Goal: Information Seeking & Learning: Learn about a topic

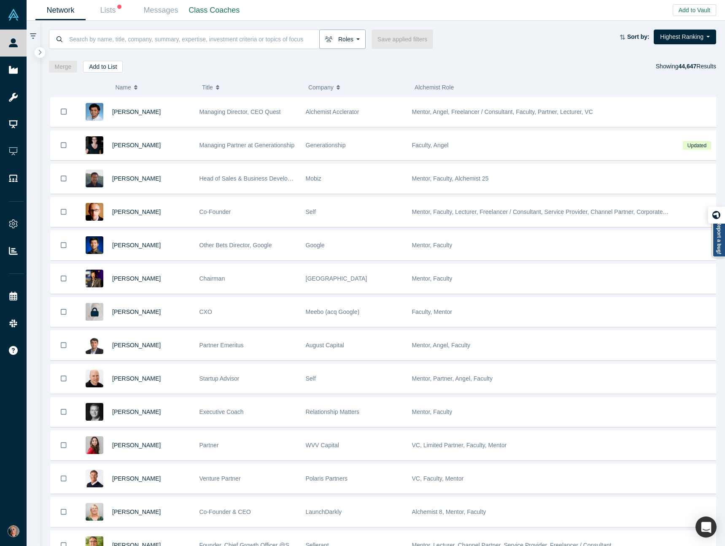
click at [360, 37] on button "Roles" at bounding box center [342, 39] width 46 height 19
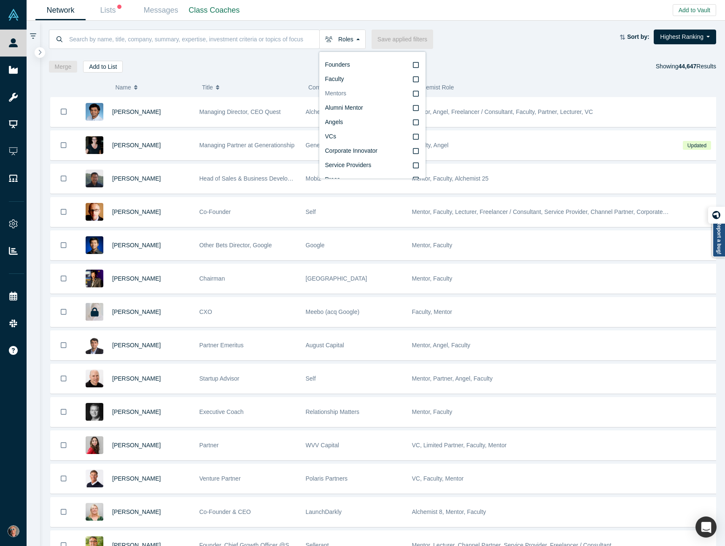
click at [413, 93] on icon at bounding box center [416, 93] width 6 height 7
click at [0, 0] on input "Mentors" at bounding box center [0, 0] width 0 height 0
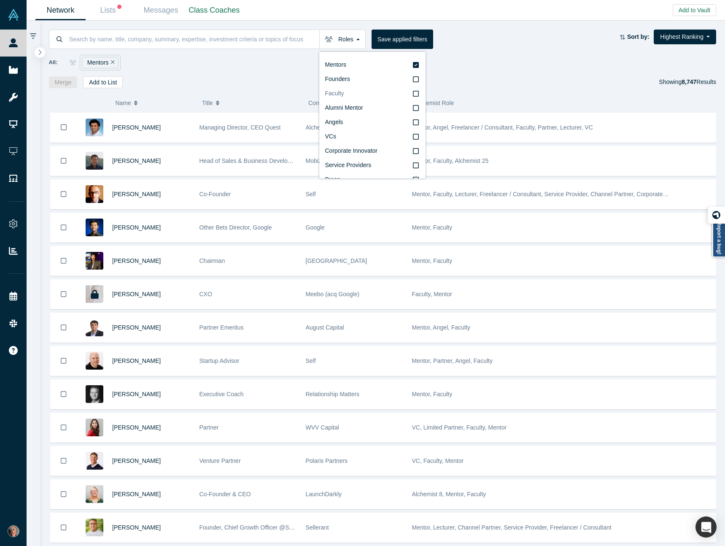
click at [413, 91] on icon at bounding box center [416, 93] width 6 height 7
click at [0, 0] on input "Faculty" at bounding box center [0, 0] width 0 height 0
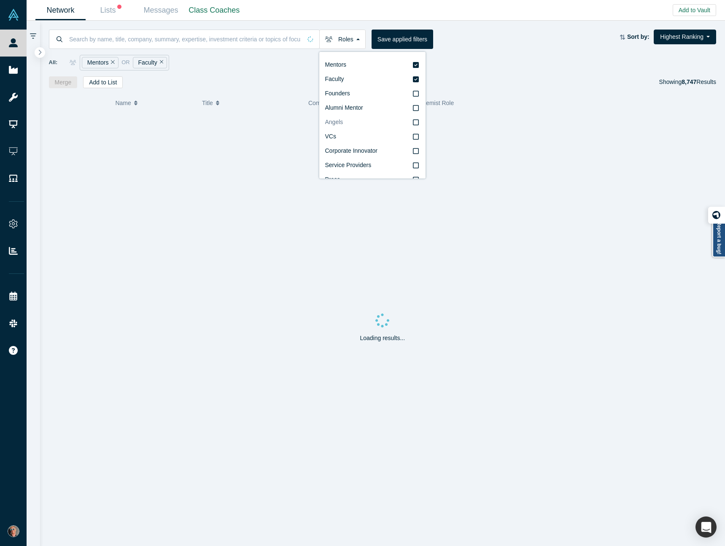
click at [413, 123] on icon at bounding box center [416, 122] width 6 height 7
click at [0, 0] on input "Angels" at bounding box center [0, 0] width 0 height 0
click at [413, 78] on icon at bounding box center [416, 79] width 6 height 6
click at [0, 0] on input "Faculty" at bounding box center [0, 0] width 0 height 0
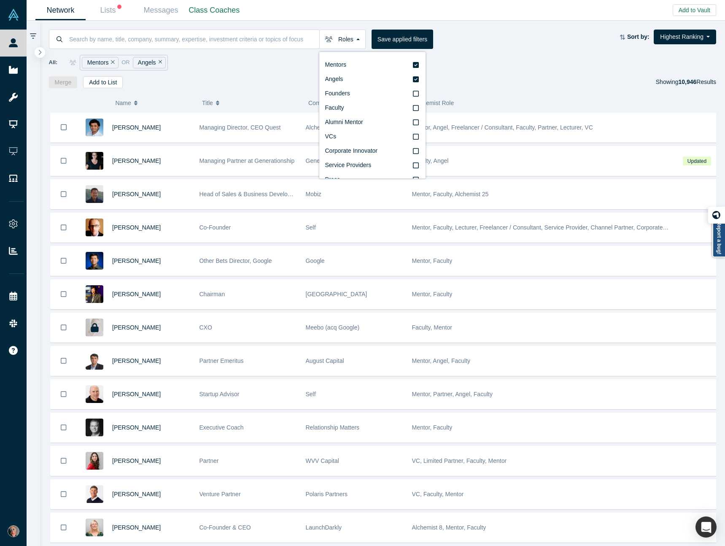
click at [124, 62] on span "or" at bounding box center [125, 62] width 8 height 8
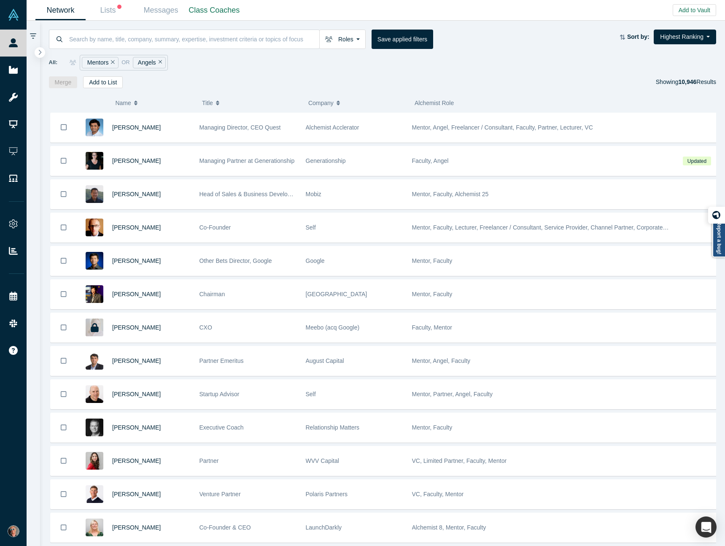
click at [126, 62] on span "or" at bounding box center [125, 62] width 8 height 8
click at [124, 61] on span "or" at bounding box center [125, 62] width 8 height 8
click at [71, 62] on icon at bounding box center [73, 62] width 8 height 5
click at [49, 65] on span "All:" at bounding box center [53, 62] width 9 height 8
click at [350, 38] on button "Roles" at bounding box center [342, 39] width 46 height 19
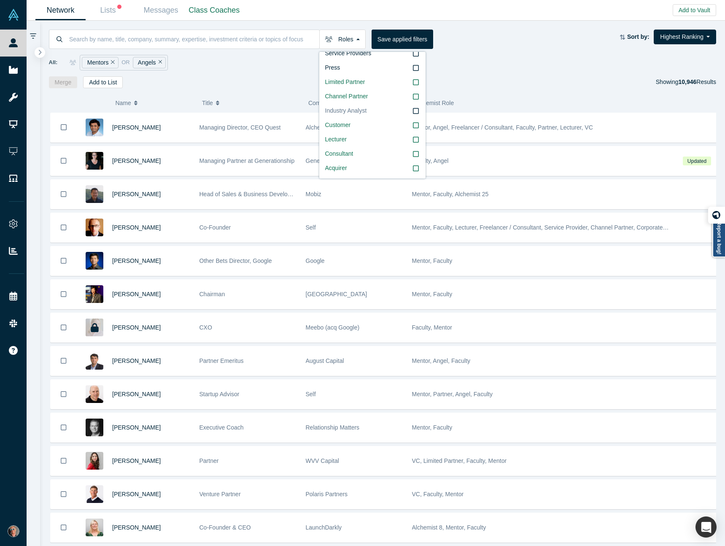
scroll to position [172, 0]
click at [493, 65] on div "All: Mentors or Angels" at bounding box center [382, 63] width 667 height 16
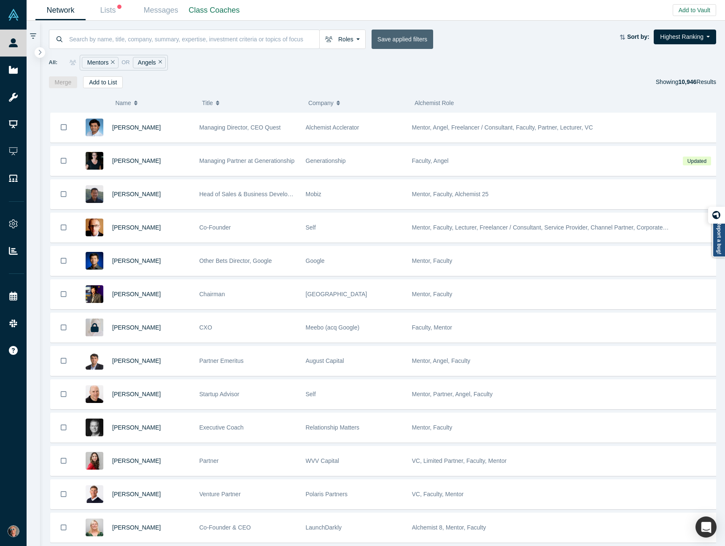
click at [418, 38] on button "Save applied filters" at bounding box center [402, 39] width 62 height 19
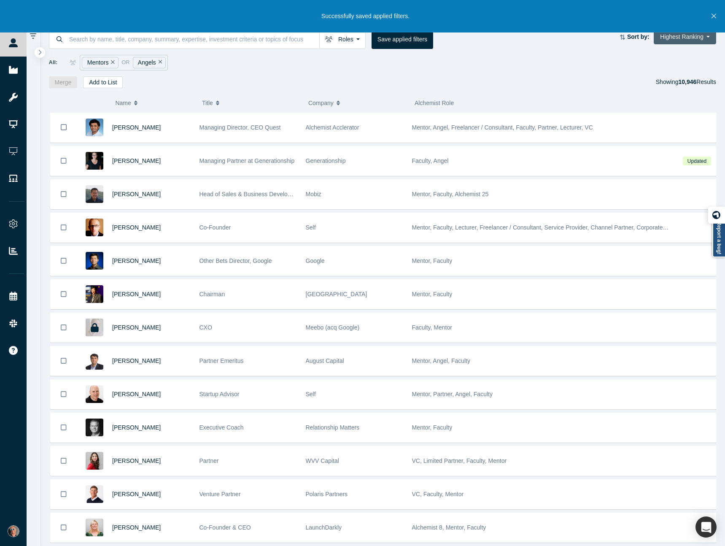
click at [697, 35] on button "Highest Ranking" at bounding box center [684, 37] width 62 height 15
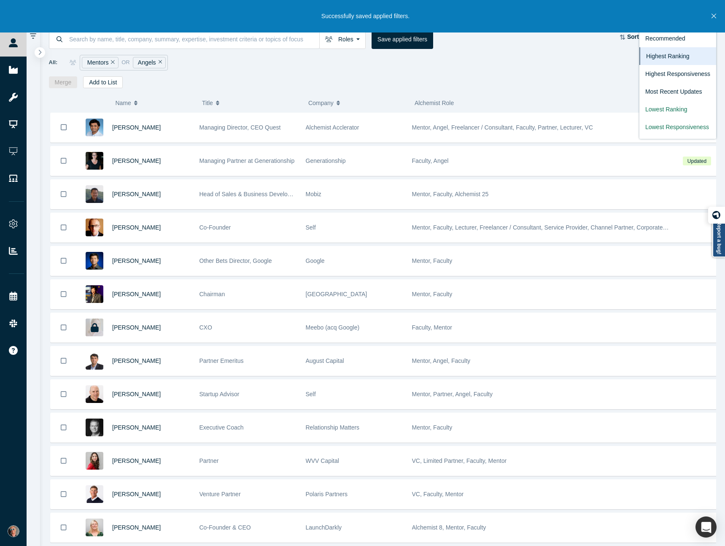
click at [574, 56] on div "All: Mentors or Angels" at bounding box center [382, 63] width 667 height 16
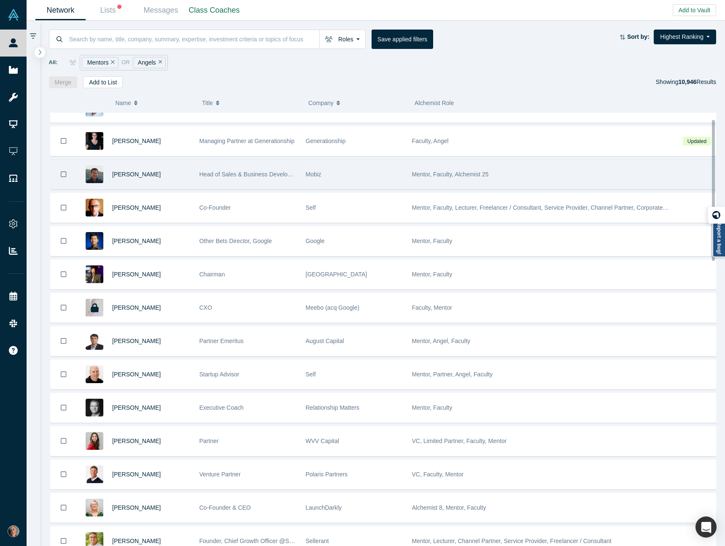
scroll to position [0, 0]
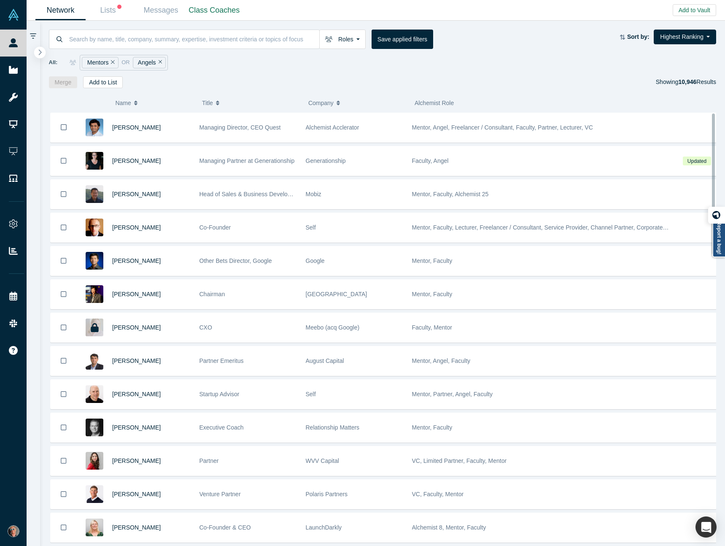
click at [42, 51] on button "button" at bounding box center [39, 52] width 11 height 11
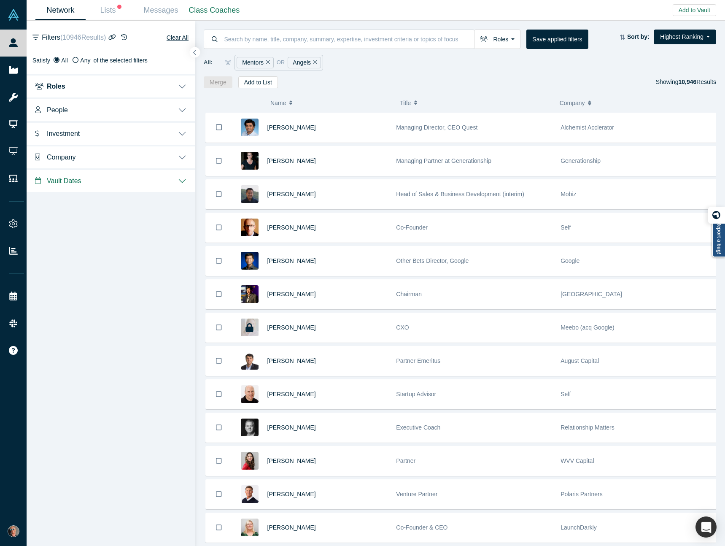
click at [183, 82] on button "Roles" at bounding box center [111, 86] width 168 height 24
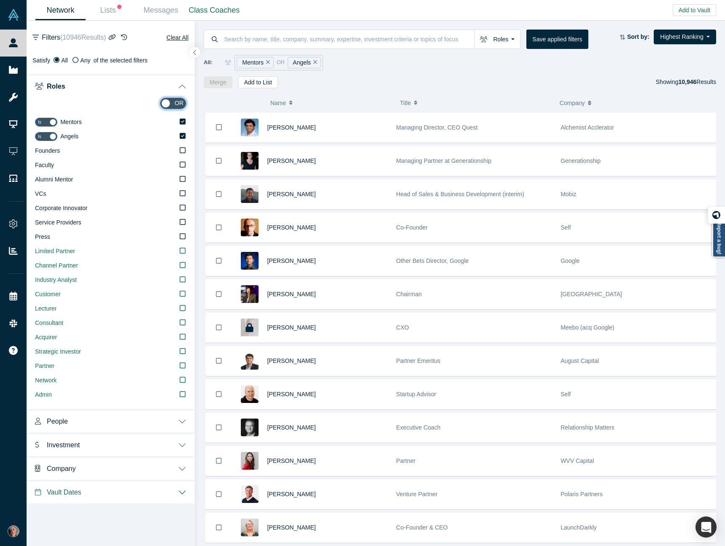
click at [178, 102] on input "checkbox" at bounding box center [173, 103] width 27 height 12
checkbox input "true"
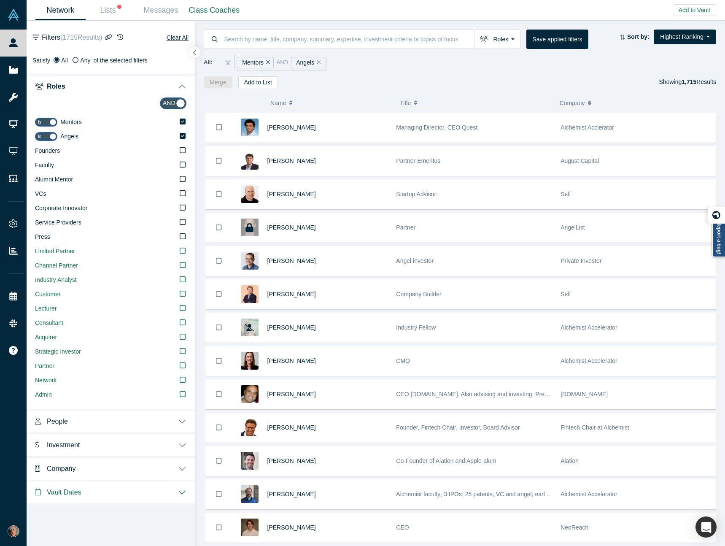
click at [389, 65] on div "All: Mentors and Angels" at bounding box center [460, 63] width 512 height 16
click at [195, 50] on icon "button" at bounding box center [194, 52] width 3 height 5
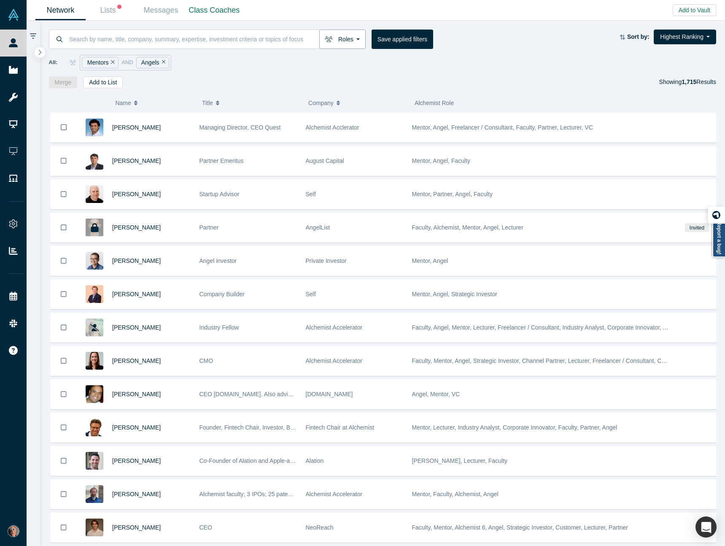
click at [358, 37] on button "Roles" at bounding box center [342, 39] width 46 height 19
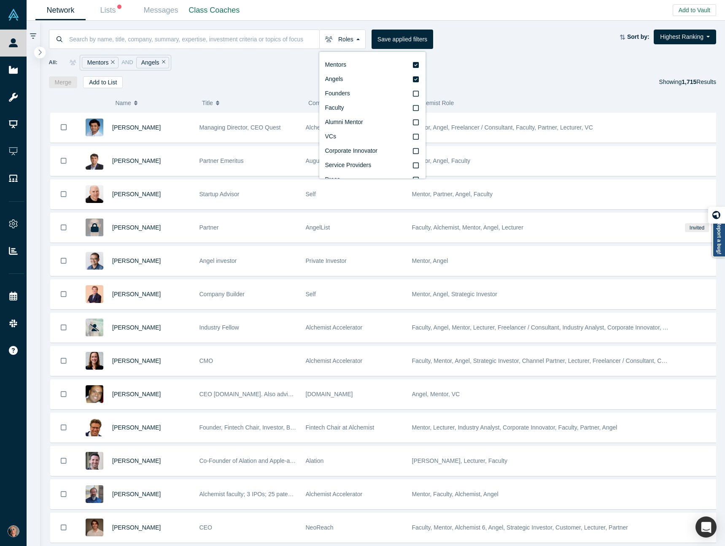
click at [43, 51] on button "button" at bounding box center [39, 52] width 11 height 11
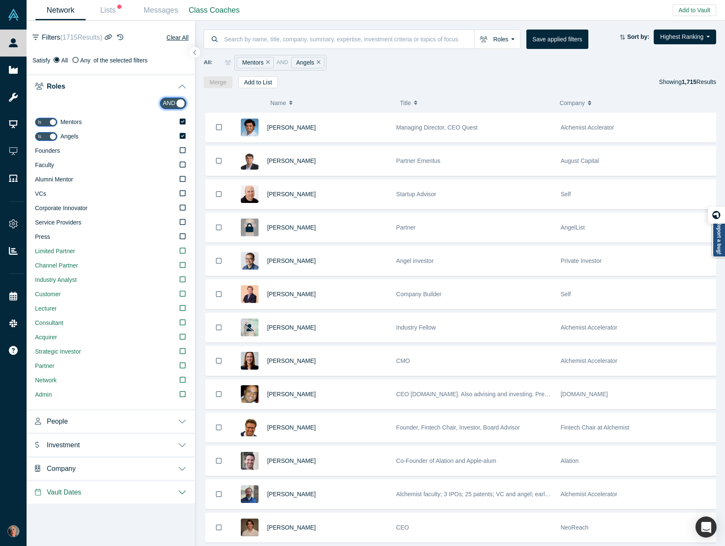
click at [178, 101] on input "checkbox" at bounding box center [173, 103] width 27 height 12
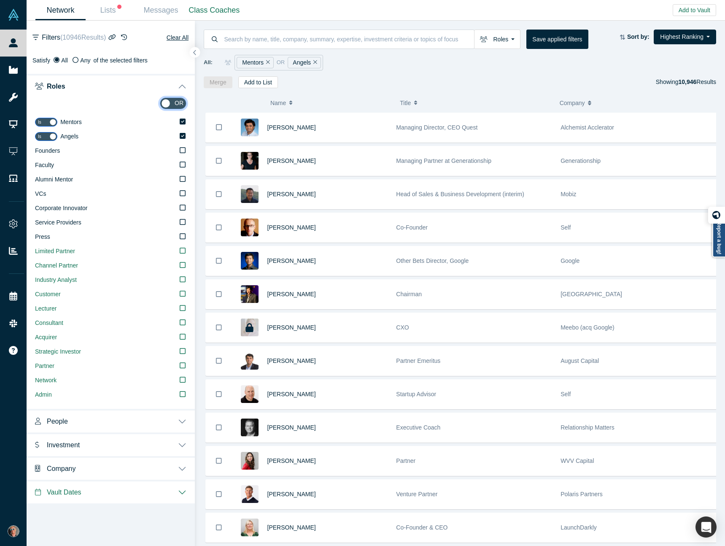
click at [170, 102] on input "checkbox" at bounding box center [173, 103] width 27 height 12
checkbox input "true"
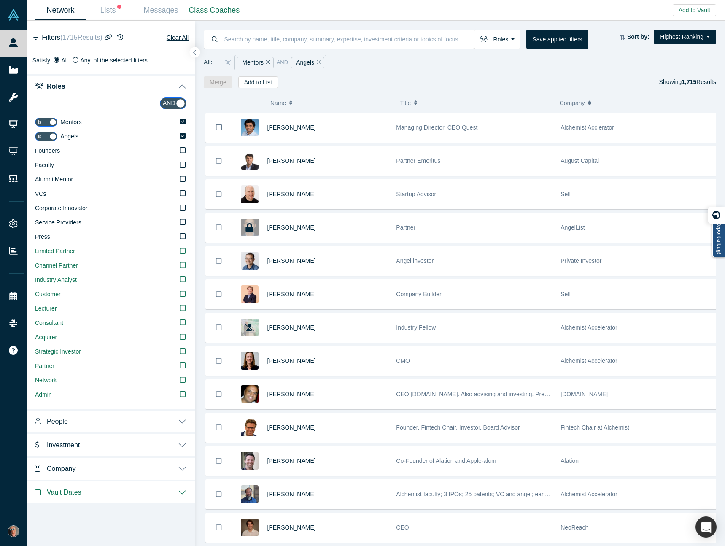
click at [448, 83] on div "Merge Add to List Showing 1,715 Results" at bounding box center [460, 82] width 512 height 12
click at [54, 122] on input "checkbox" at bounding box center [46, 122] width 22 height 9
checkbox input "false"
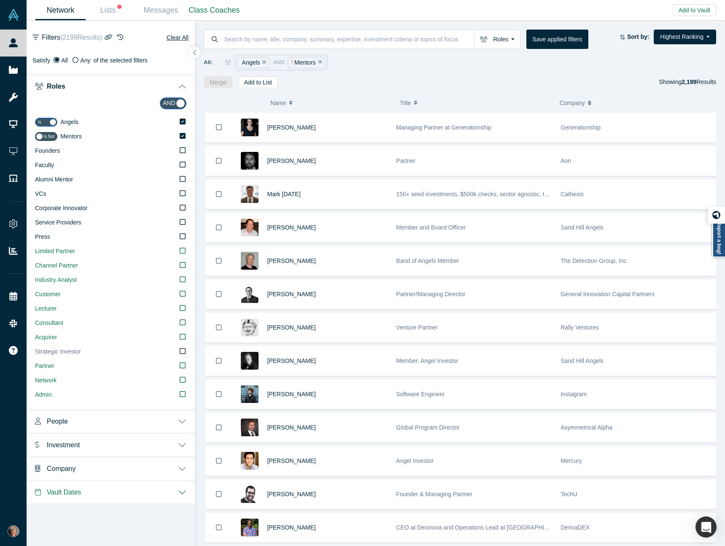
click at [178, 351] on label "Strategic Investor" at bounding box center [110, 351] width 151 height 14
click at [0, 0] on input "Strategic Investor" at bounding box center [0, 0] width 0 height 0
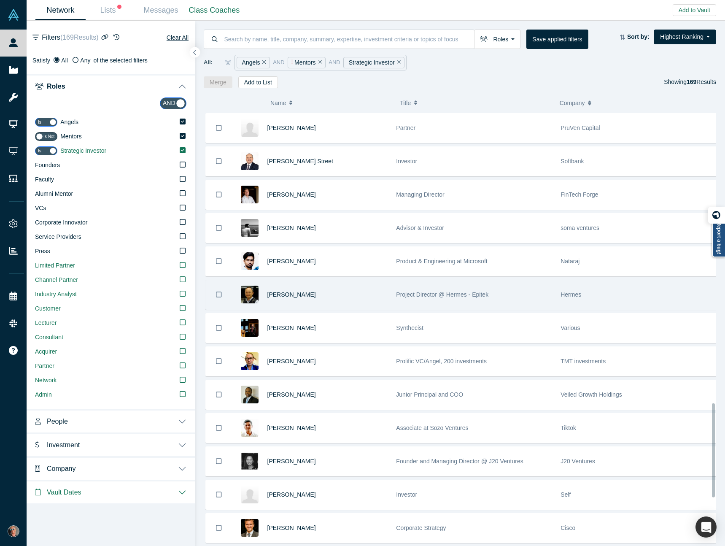
scroll to position [1342, 0]
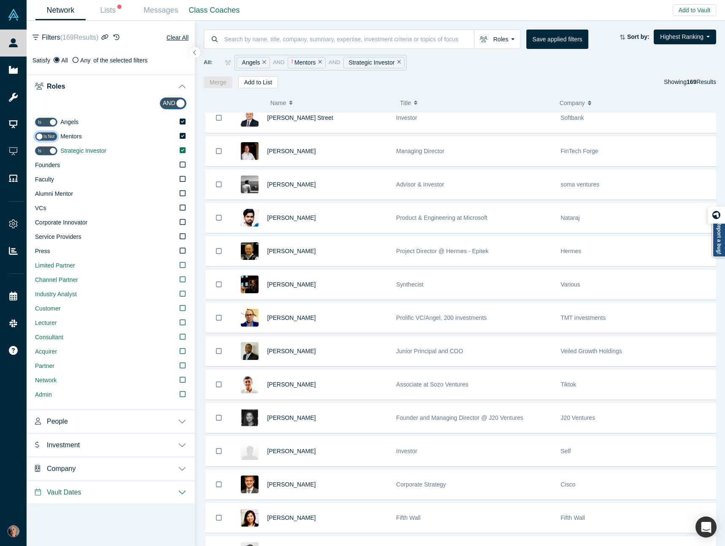
click at [45, 135] on input "checkbox" at bounding box center [46, 136] width 22 height 9
checkbox input "true"
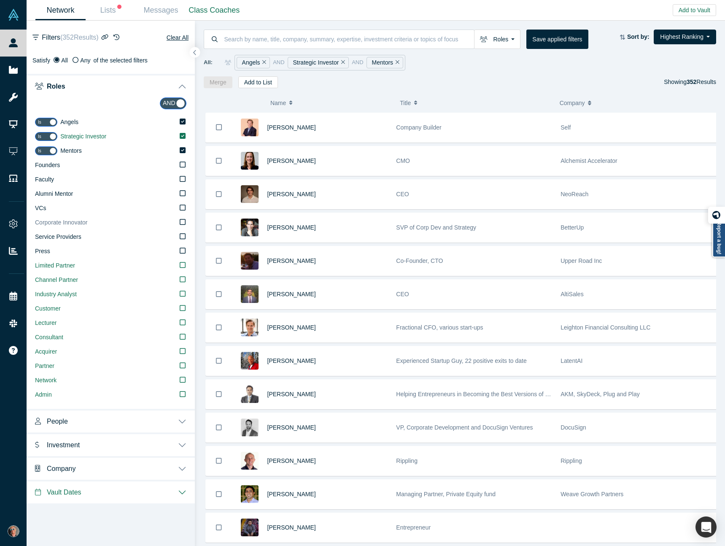
click at [183, 222] on icon at bounding box center [183, 221] width 6 height 7
click at [0, 0] on input "Corporate Innovator" at bounding box center [0, 0] width 0 height 0
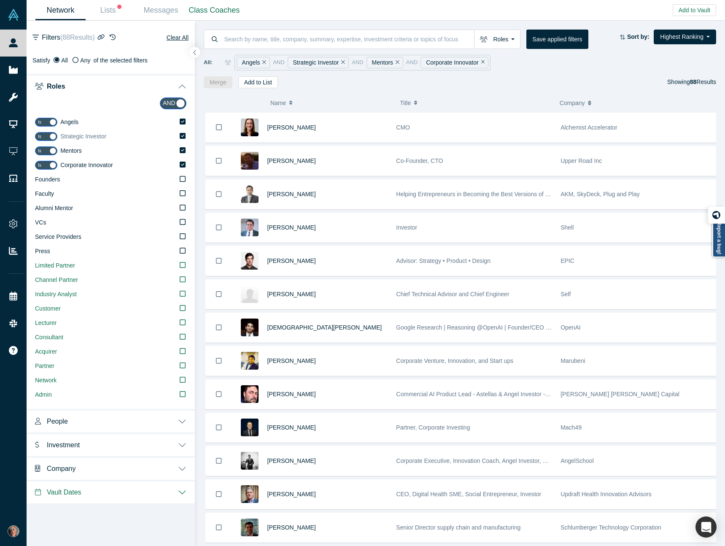
click at [183, 134] on icon at bounding box center [183, 136] width 6 height 6
click at [0, 0] on input "Strategic Investor" at bounding box center [0, 0] width 0 height 0
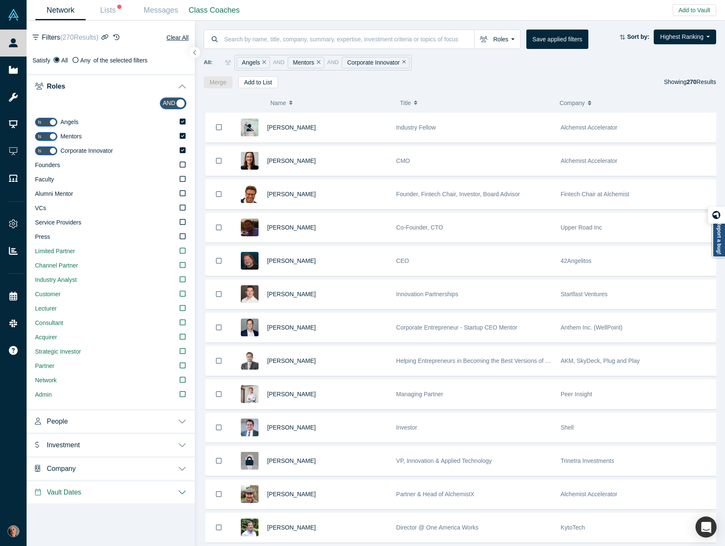
click at [206, 63] on span "All:" at bounding box center [208, 62] width 9 height 8
click at [176, 487] on button "Vault Dates" at bounding box center [111, 491] width 168 height 24
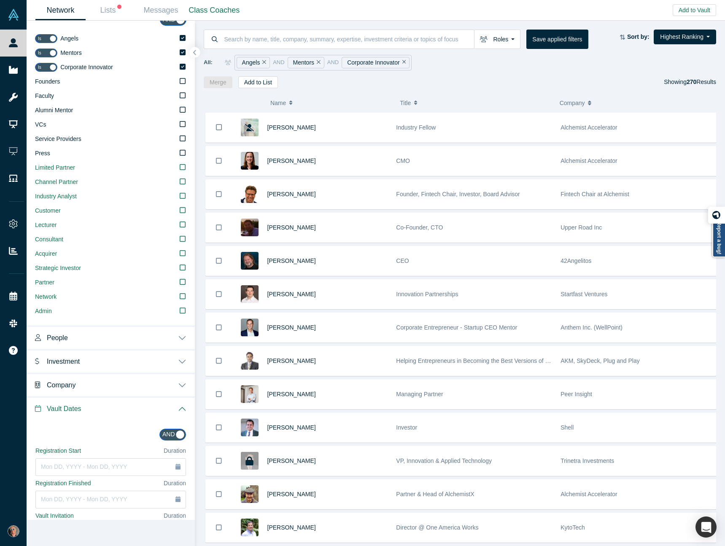
scroll to position [44, 0]
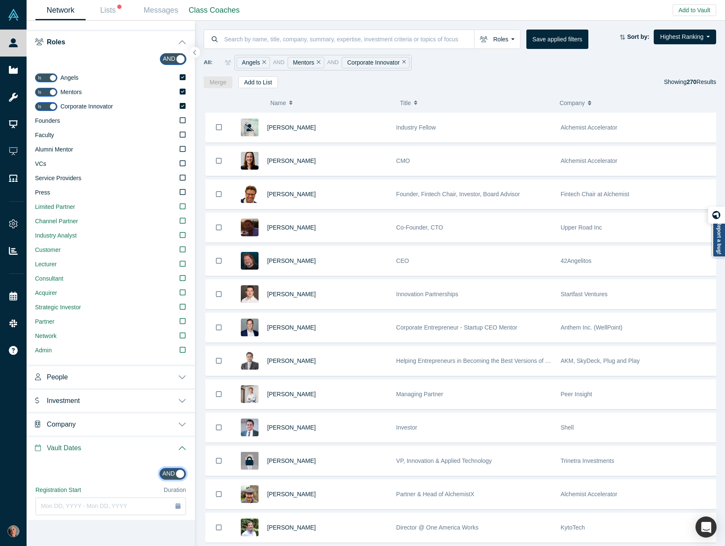
click at [173, 473] on input "checkbox" at bounding box center [172, 474] width 27 height 12
checkbox input "false"
click at [228, 8] on link "Class Coaches" at bounding box center [214, 10] width 56 height 20
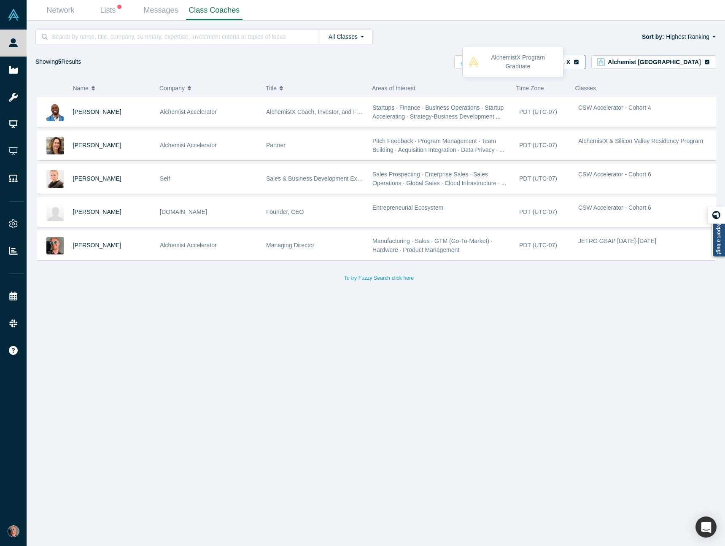
click at [578, 62] on icon "button" at bounding box center [576, 61] width 5 height 5
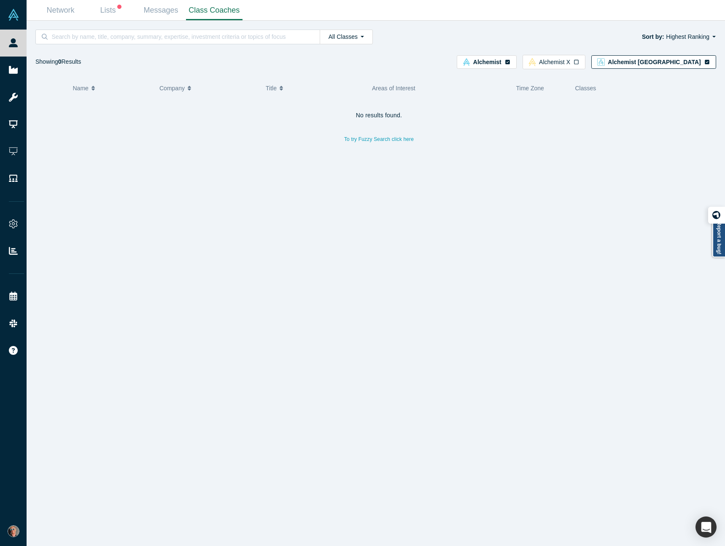
click at [707, 62] on icon "button" at bounding box center [707, 61] width 6 height 5
click at [578, 64] on icon "button" at bounding box center [576, 61] width 5 height 5
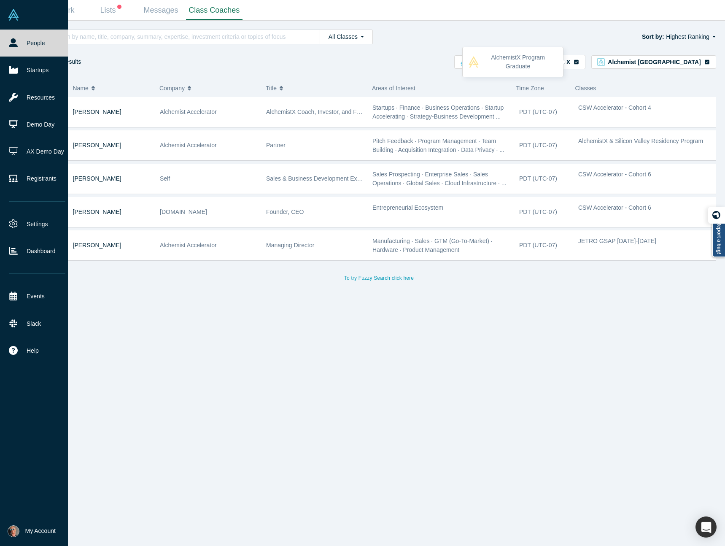
click at [30, 43] on link "People" at bounding box center [37, 43] width 74 height 27
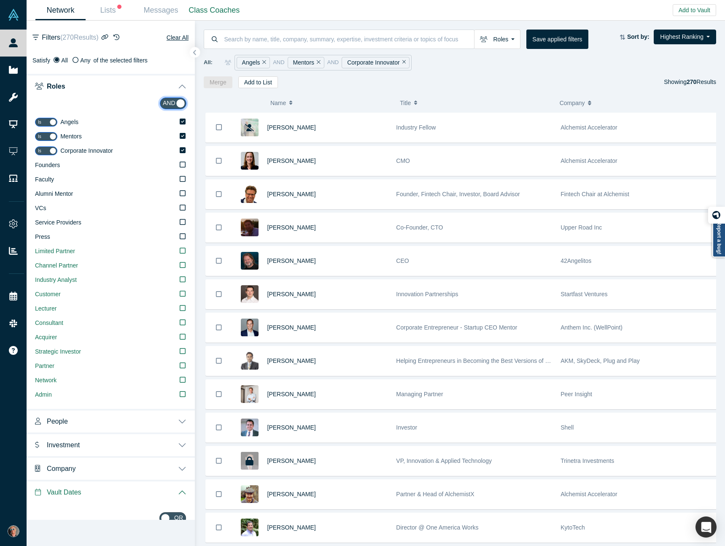
click at [174, 103] on input "checkbox" at bounding box center [173, 103] width 27 height 12
checkbox input "false"
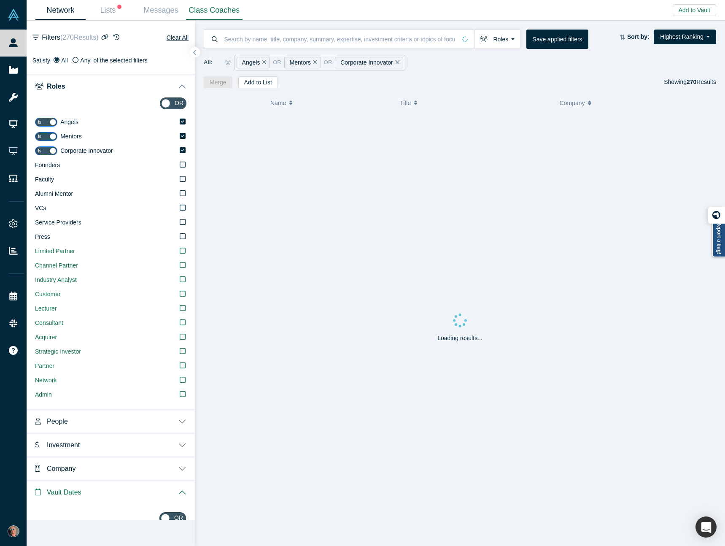
click at [211, 8] on link "Class Coaches" at bounding box center [214, 10] width 56 height 20
